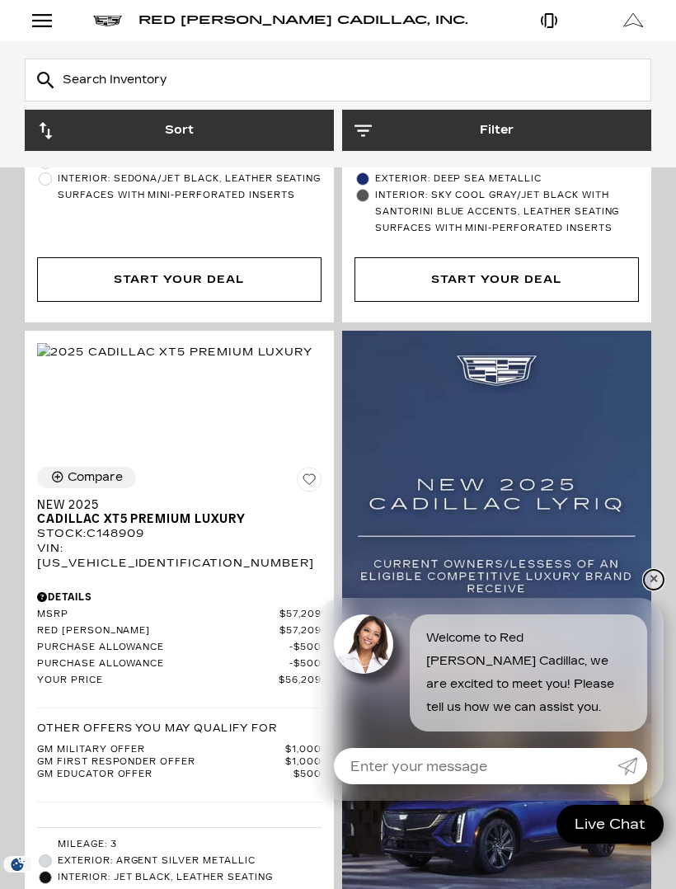
click at [652, 589] on link "✕" at bounding box center [654, 580] width 20 height 20
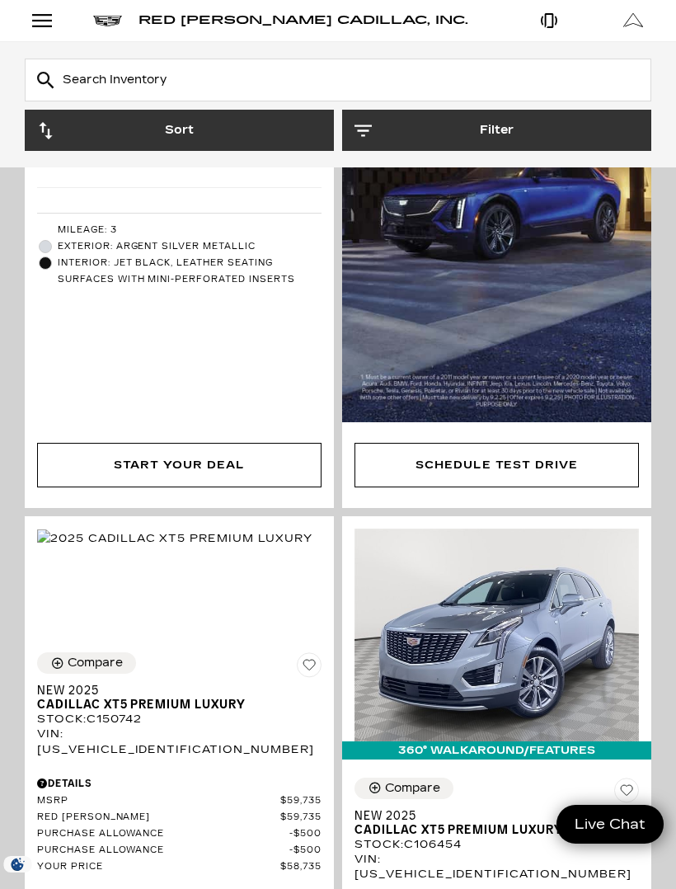
scroll to position [1611, 0]
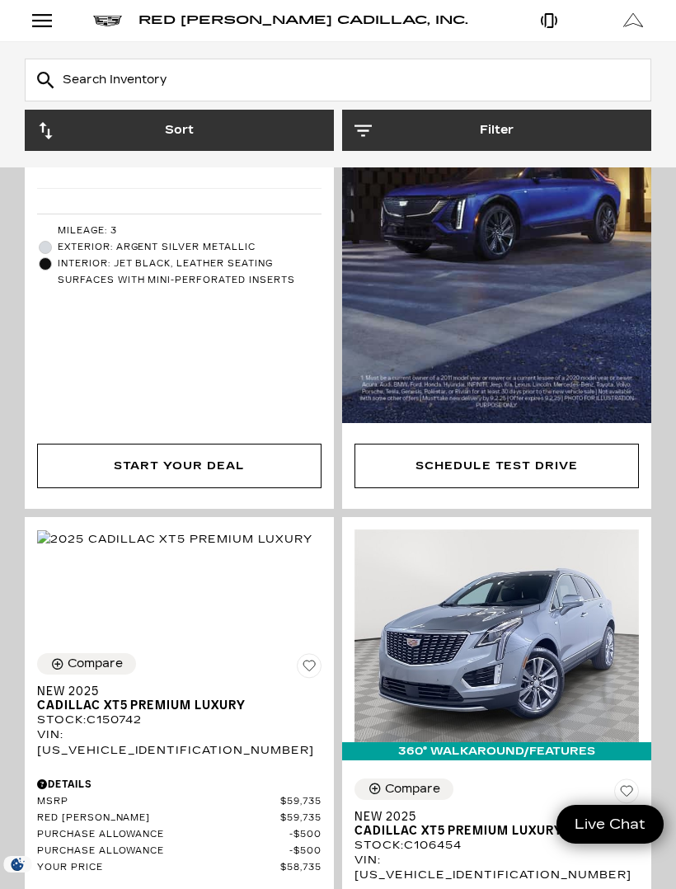
click at [47, 21] on div "Open Menu Modal" at bounding box center [42, 21] width 28 height 20
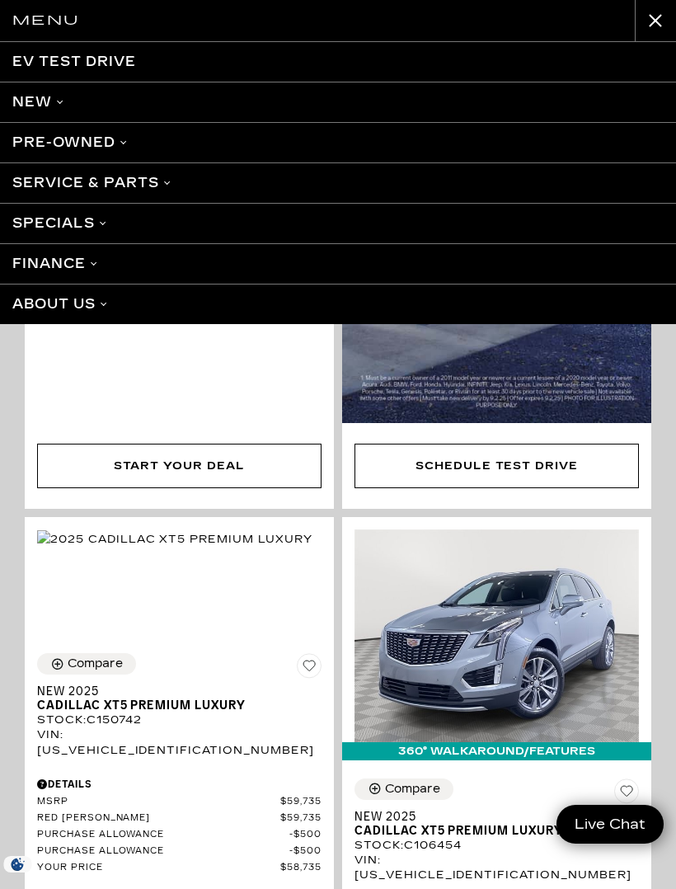
click at [110, 146] on link "Pre-Owned" at bounding box center [338, 142] width 676 height 40
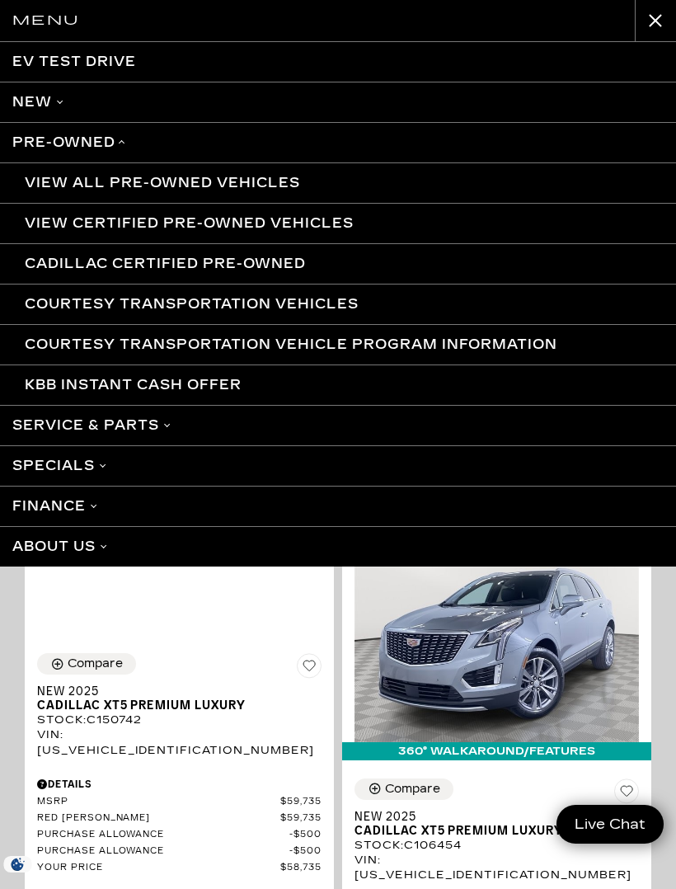
click at [309, 222] on link "View Certified Pre-Owned Vehicles" at bounding box center [338, 223] width 676 height 40
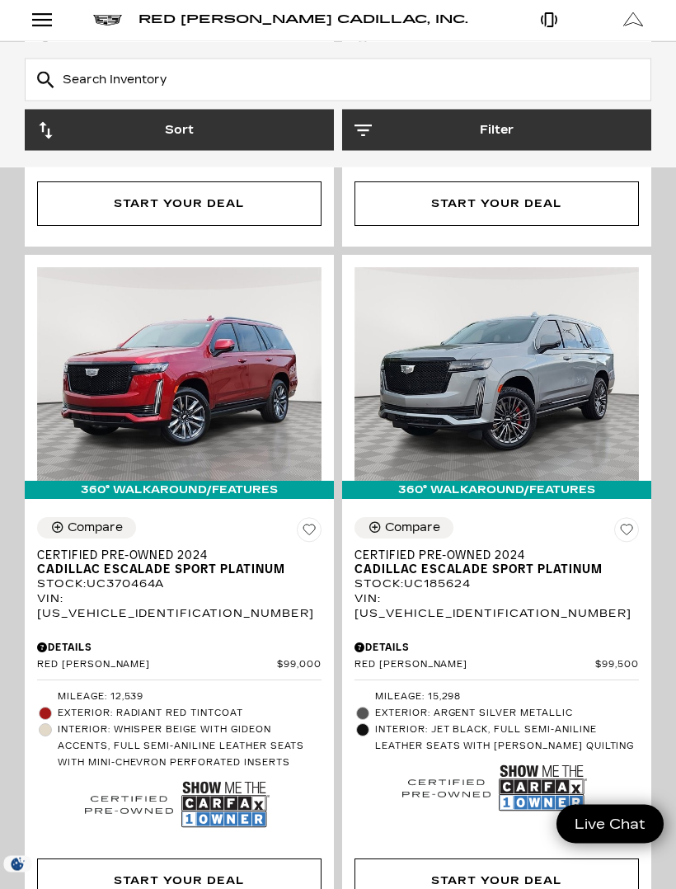
scroll to position [3018, 0]
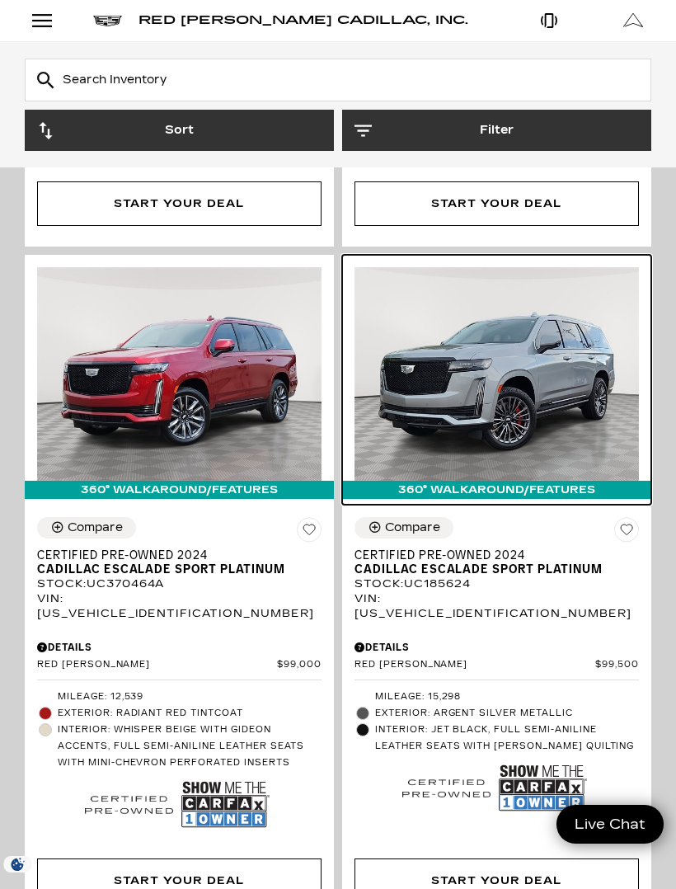
click at [509, 352] on img at bounding box center [496, 374] width 284 height 214
click at [502, 481] on div "360° WalkAround/Features" at bounding box center [496, 490] width 309 height 18
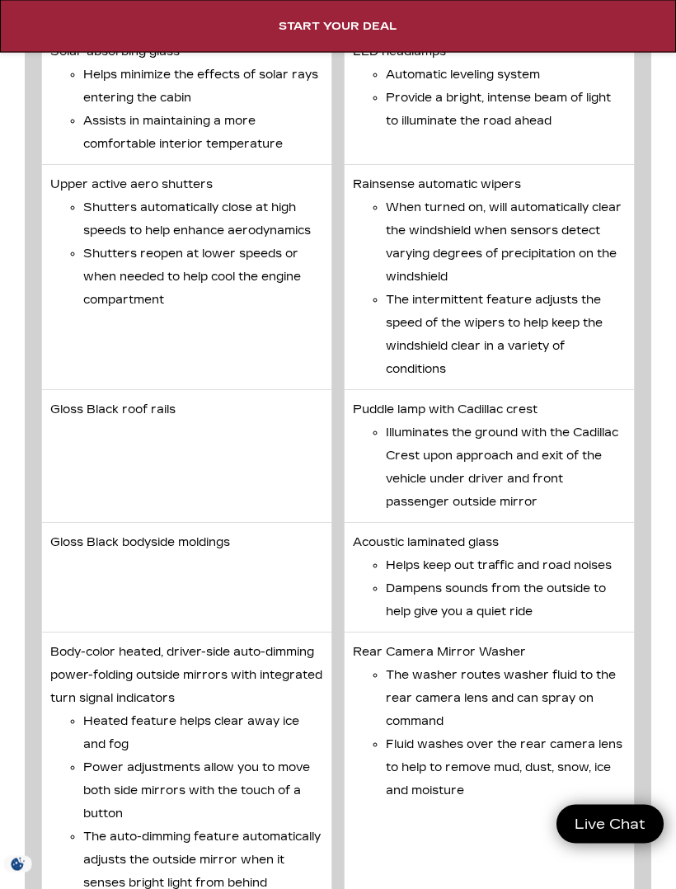
scroll to position [3982, 0]
